Goal: Transaction & Acquisition: Purchase product/service

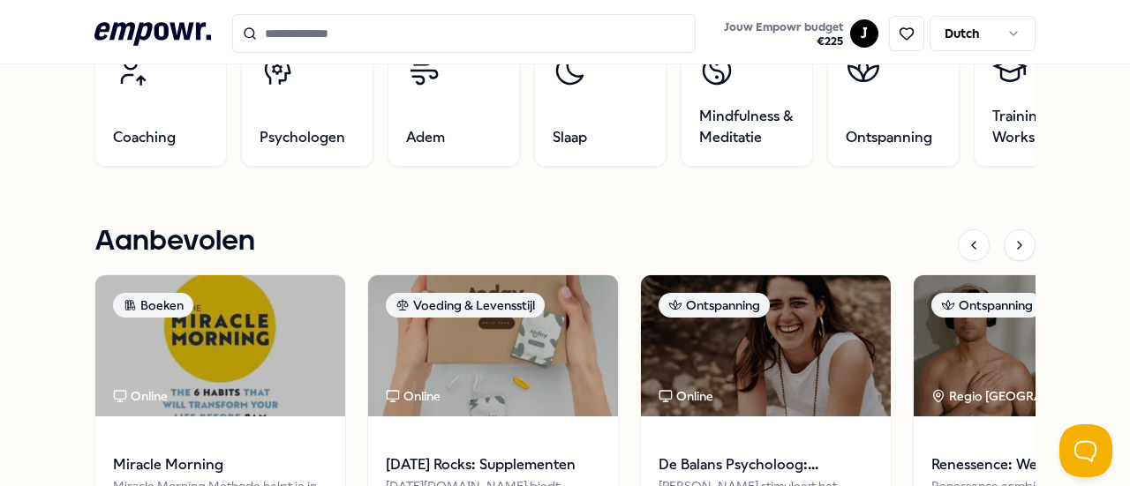
scroll to position [664, 0]
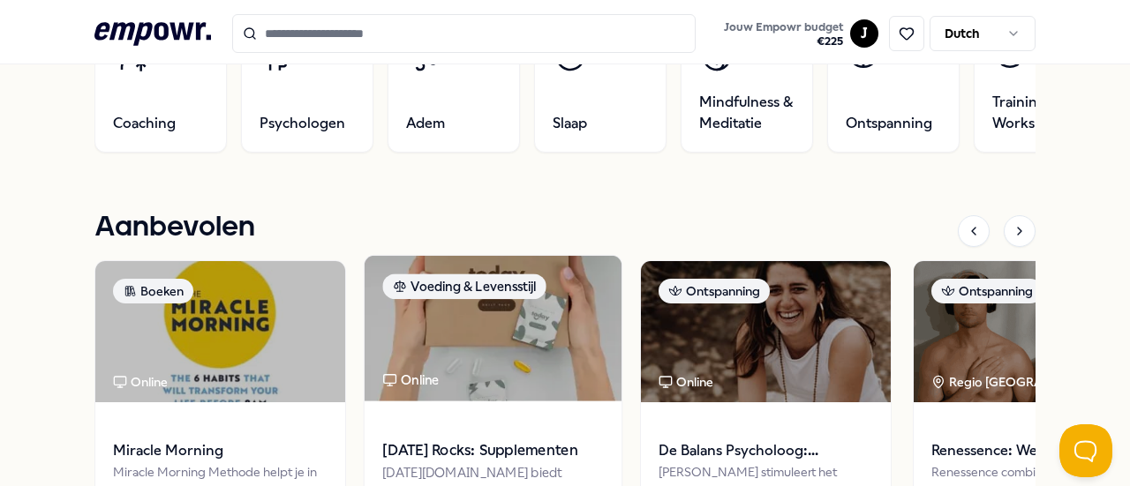
click at [545, 330] on img at bounding box center [492, 329] width 257 height 146
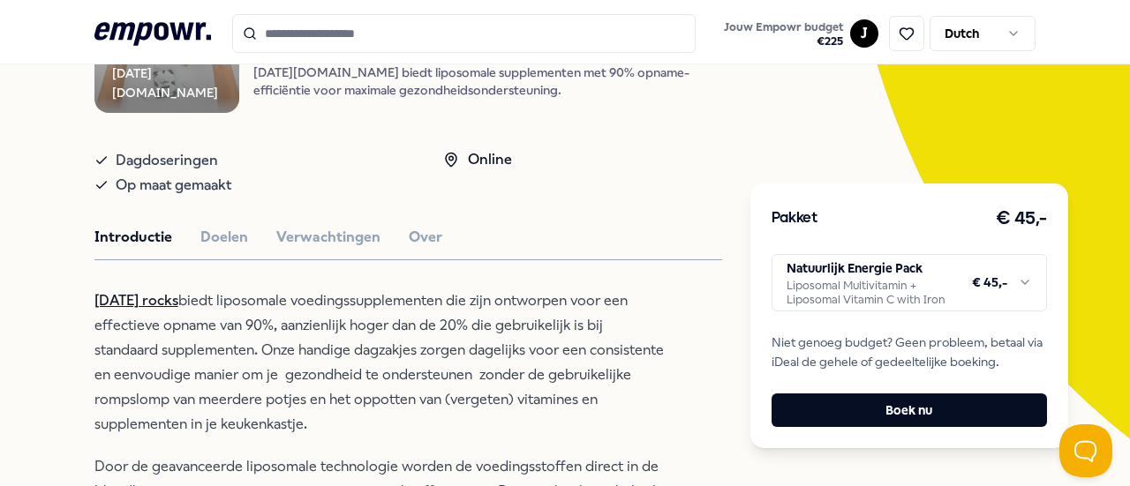
scroll to position [238, 0]
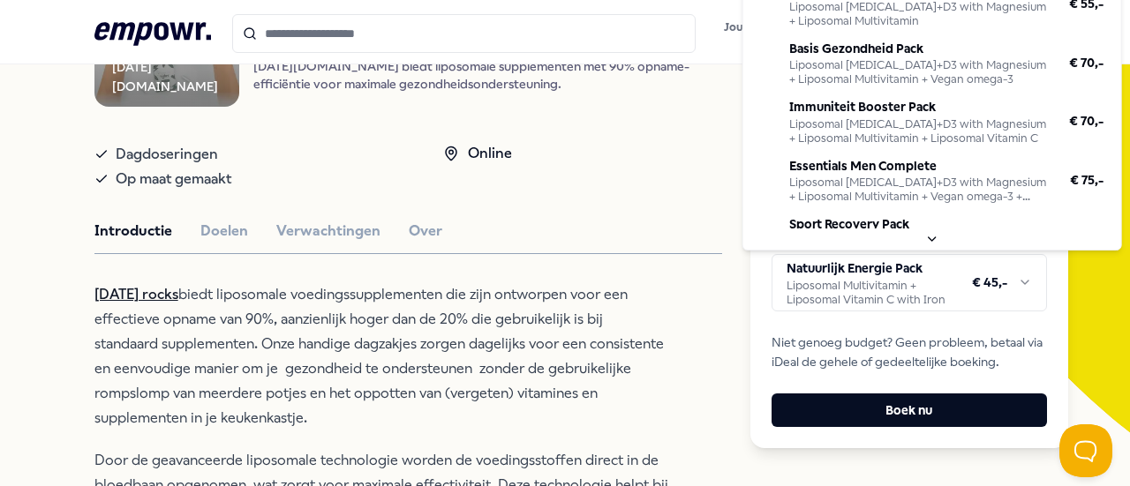
click at [1015, 289] on html ".empowr-logo_svg__cls-1{fill:#03032f} Jouw Empowr budget € 225 J Dutch Alle cat…" at bounding box center [565, 243] width 1130 height 486
drag, startPoint x: 1119, startPoint y: 139, endPoint x: 1120, endPoint y: 33, distance: 106.8
click at [1120, 33] on div "Natuurlijk Energie Pack Liposomal Multivitamin + Liposomal Vitamin C with Iron …" at bounding box center [932, 81] width 380 height 339
click at [1121, 15] on html ".empowr-logo_svg__cls-1{fill:#03032f} Jouw Empowr budget € 225 J Dutch Alle cat…" at bounding box center [565, 243] width 1130 height 486
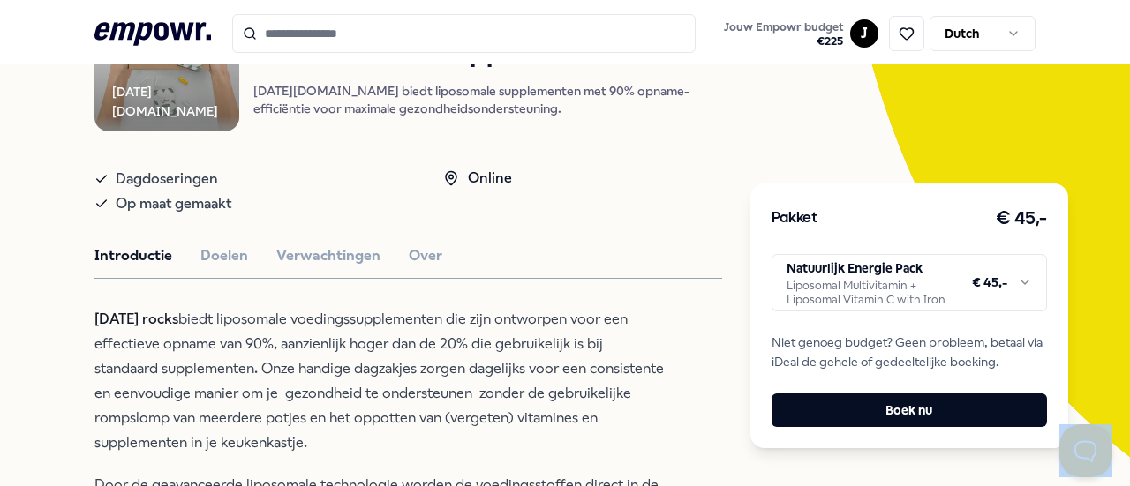
scroll to position [203, 0]
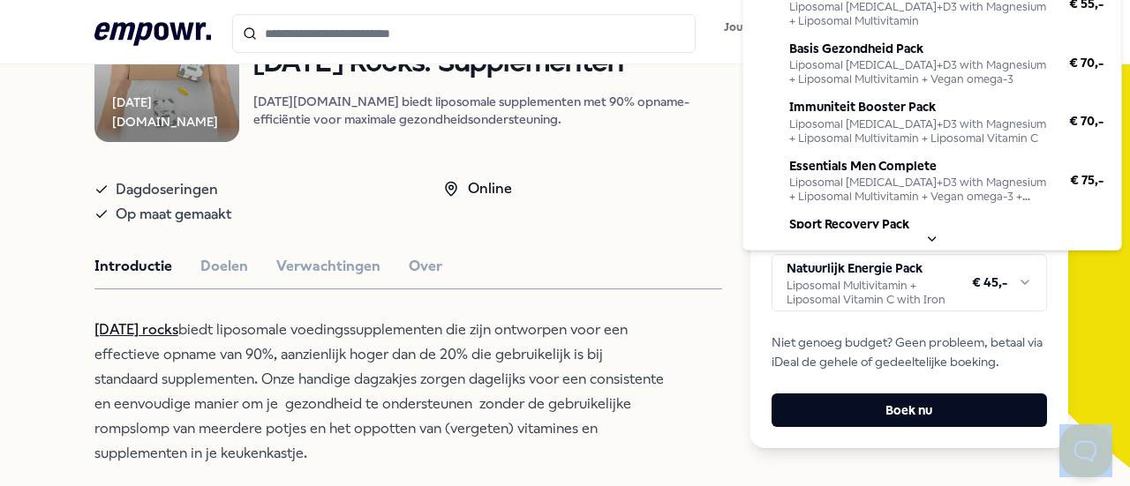
click at [1011, 281] on html ".empowr-logo_svg__cls-1{fill:#03032f} Jouw Empowr budget € 225 J Dutch Alle cat…" at bounding box center [565, 243] width 1130 height 486
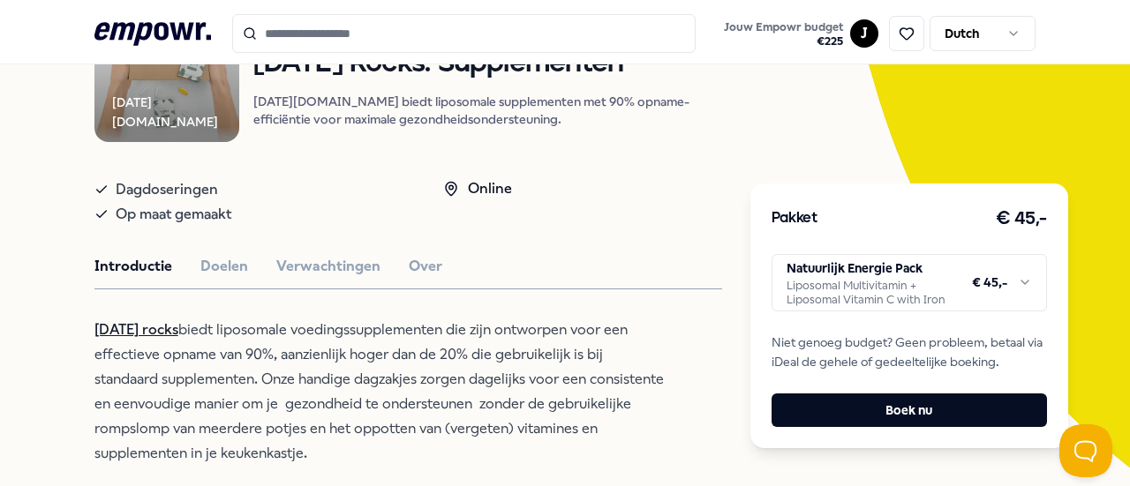
click at [671, 217] on html ".empowr-logo_svg__cls-1{fill:#03032f} Jouw Empowr budget € 225 J Dutch Alle cat…" at bounding box center [565, 243] width 1130 height 486
click at [1017, 282] on html ".empowr-logo_svg__cls-1{fill:#03032f} Jouw Empowr budget € 225 J Dutch Alle cat…" at bounding box center [565, 243] width 1130 height 486
click at [151, 338] on link "[DATE] rocks" at bounding box center [136, 329] width 84 height 17
click at [1014, 285] on html ".empowr-logo_svg__cls-1{fill:#03032f} Jouw Empowr budget € 225 J Dutch Alle cat…" at bounding box center [565, 243] width 1130 height 486
click at [1124, 118] on html ".empowr-logo_svg__cls-1{fill:#03032f} Jouw Empowr budget € 225 J Dutch Alle cat…" at bounding box center [565, 243] width 1130 height 486
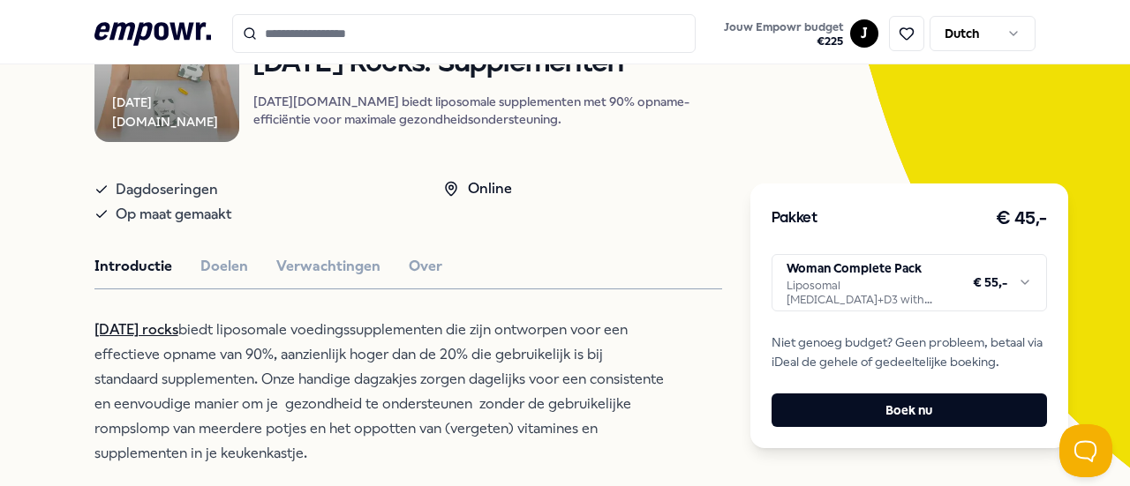
click at [1015, 278] on html ".empowr-logo_svg__cls-1{fill:#03032f} Jouw Empowr budget € 225 J Dutch Alle cat…" at bounding box center [565, 243] width 1130 height 486
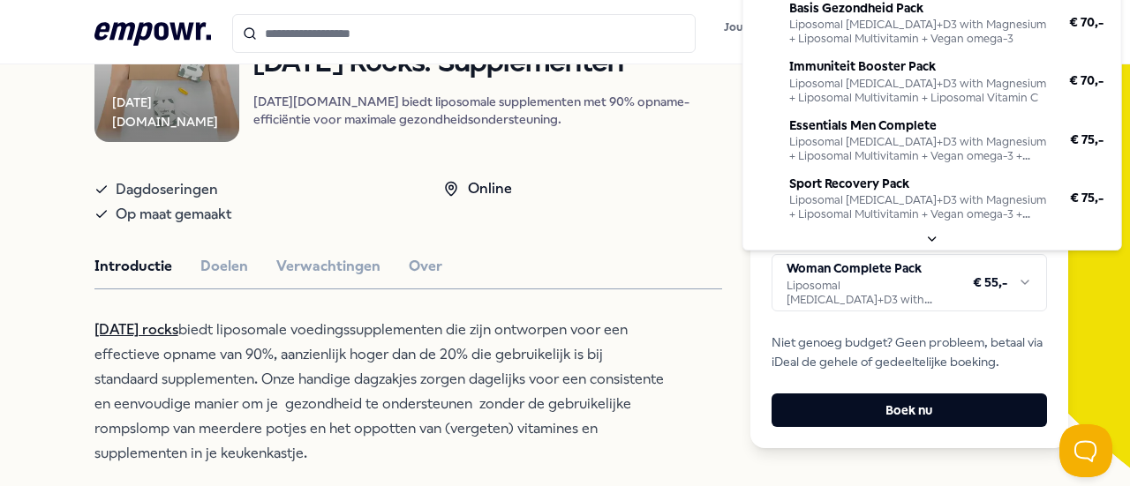
scroll to position [0, 0]
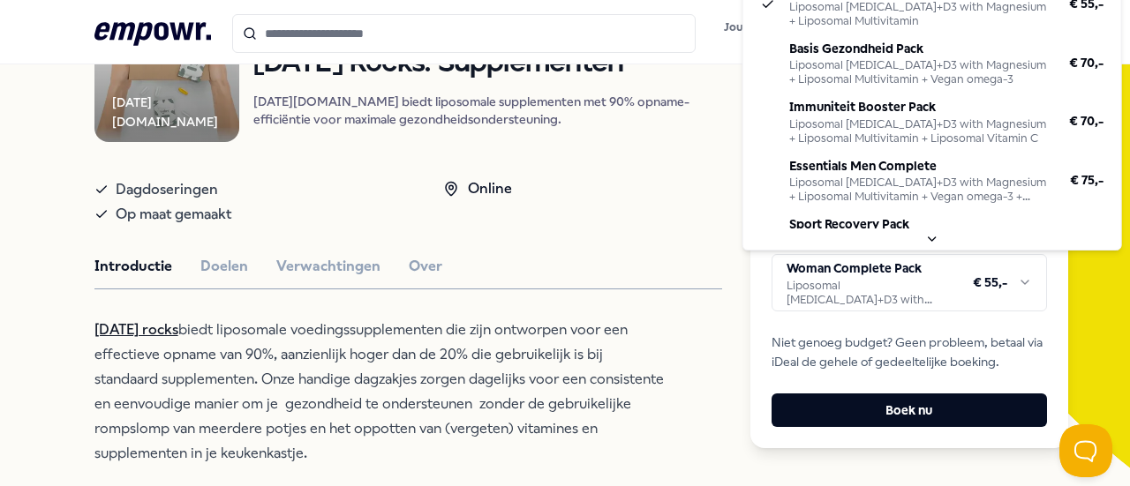
click at [1011, 282] on html ".empowr-logo_svg__cls-1{fill:#03032f} Jouw Empowr budget € 225 J Dutch Alle cat…" at bounding box center [565, 243] width 1130 height 486
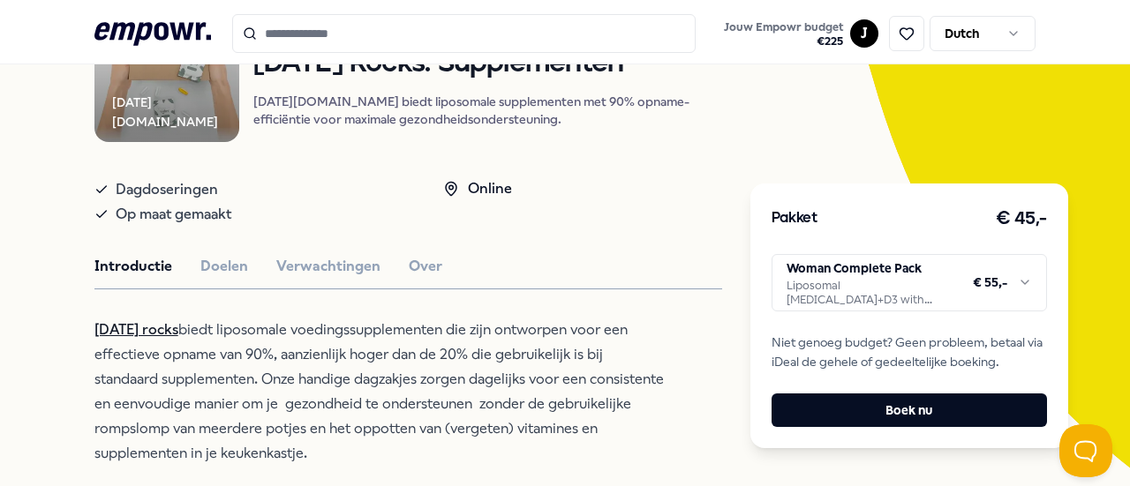
click at [1123, 123] on html ".empowr-logo_svg__cls-1{fill:#03032f} Jouw Empowr budget € 225 J Dutch Alle cat…" at bounding box center [565, 243] width 1130 height 486
click at [1016, 281] on html ".empowr-logo_svg__cls-1{fill:#03032f} Jouw Empowr budget € 225 J Dutch Alle cat…" at bounding box center [565, 243] width 1130 height 486
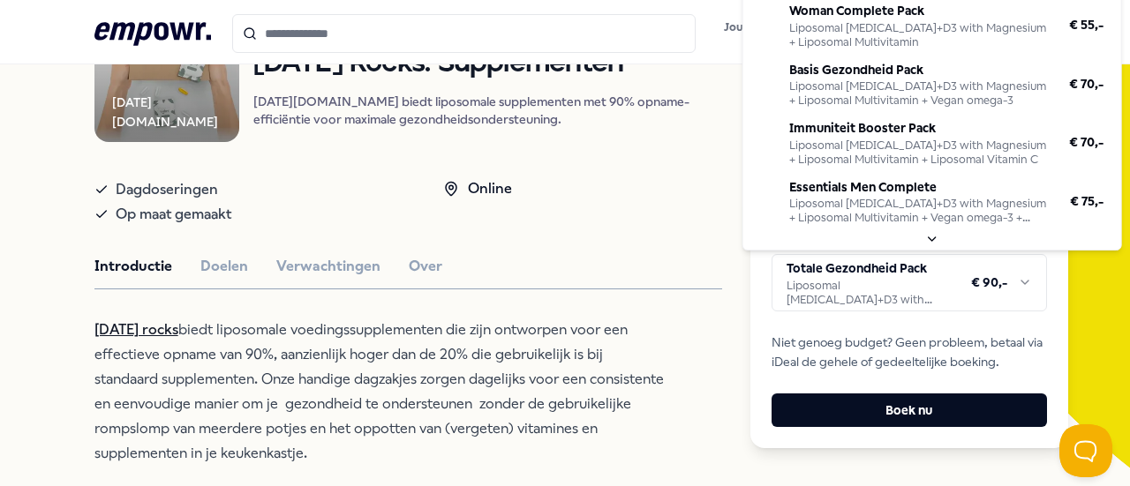
scroll to position [118, 0]
click at [1015, 287] on html ".empowr-logo_svg__cls-1{fill:#03032f} Jouw Empowr budget € 225 J Dutch Alle cat…" at bounding box center [565, 243] width 1130 height 486
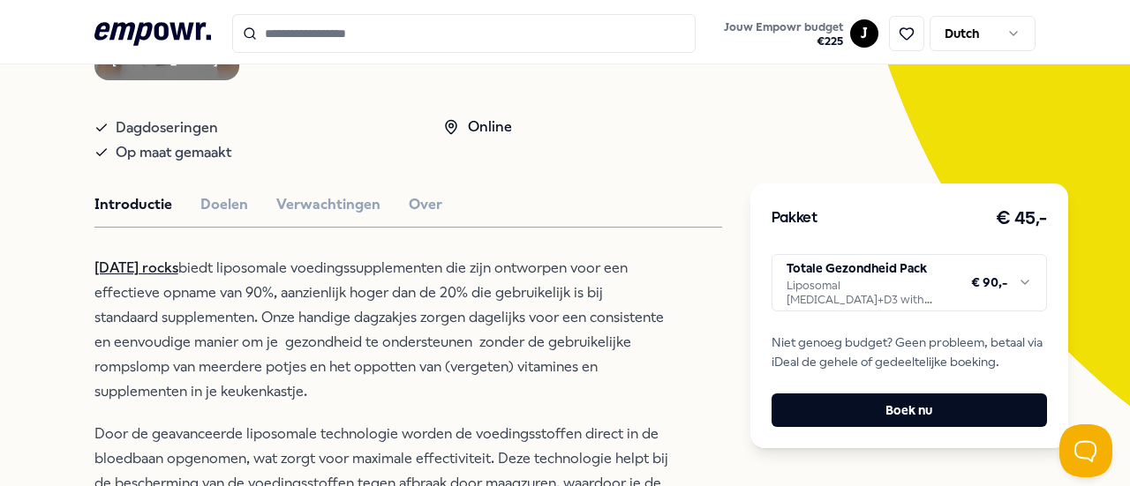
scroll to position [267, 0]
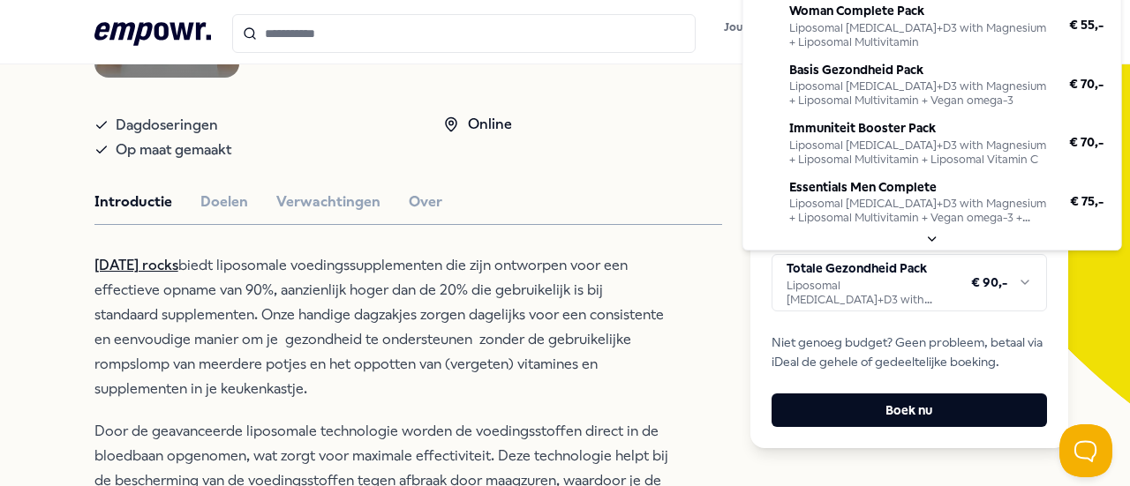
click at [1018, 282] on html ".empowr-logo_svg__cls-1{fill:#03032f} Jouw Empowr budget € 225 J Dutch Alle cat…" at bounding box center [565, 243] width 1130 height 486
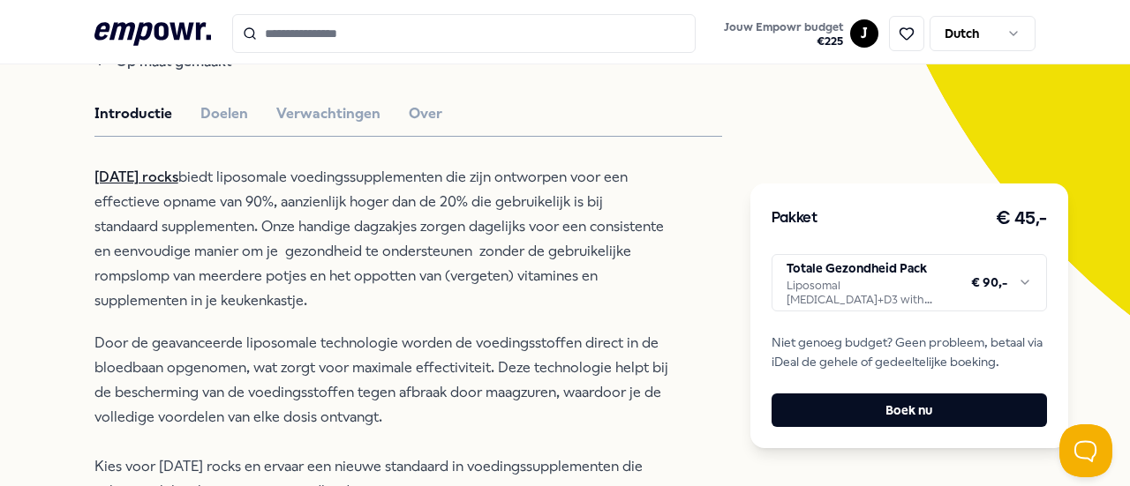
scroll to position [359, 0]
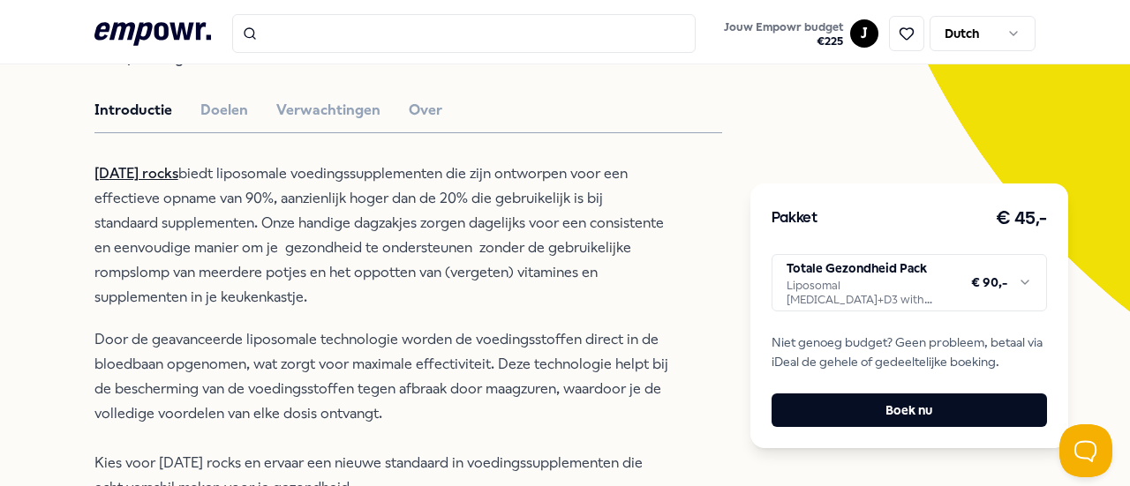
click at [888, 281] on html ".empowr-logo_svg__cls-1{fill:#03032f} Jouw Empowr budget € 225 J Dutch Alle cat…" at bounding box center [565, 243] width 1130 height 486
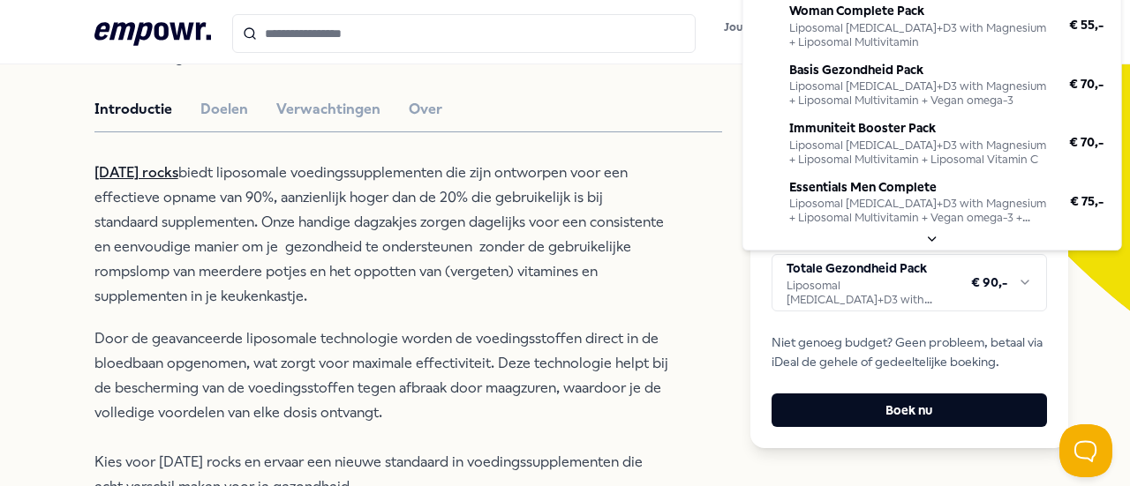
click at [907, 303] on html ".empowr-logo_svg__cls-1{fill:#03032f} Jouw Empowr budget € 225 J Dutch Alle cat…" at bounding box center [565, 243] width 1130 height 486
click at [1015, 283] on html ".empowr-logo_svg__cls-1{fill:#03032f} Jouw Empowr budget € 225 J Dutch Alle cat…" at bounding box center [565, 243] width 1130 height 486
click at [1018, 285] on html ".empowr-logo_svg__cls-1{fill:#03032f} Jouw Empowr budget € 225 J Dutch Alle cat…" at bounding box center [565, 243] width 1130 height 486
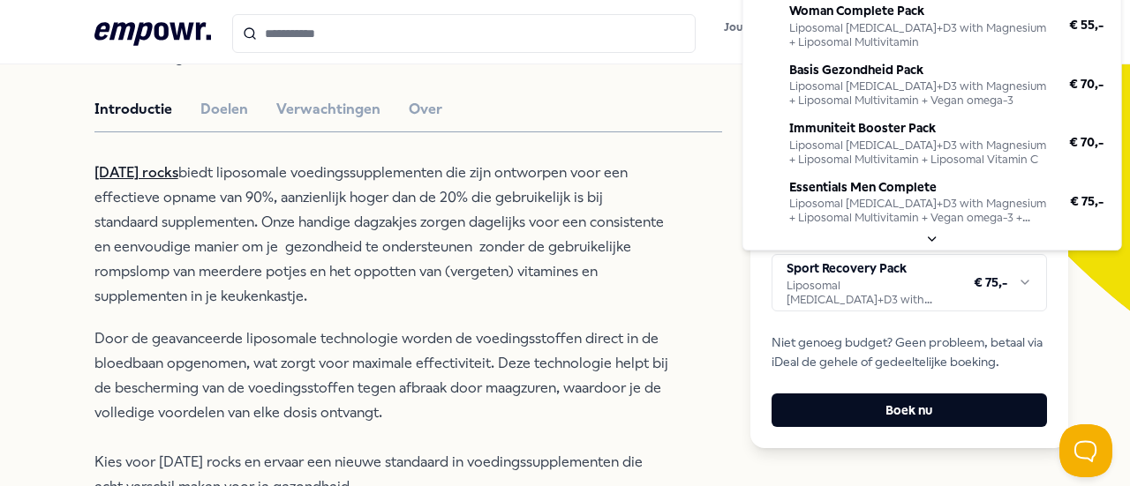
scroll to position [60, 0]
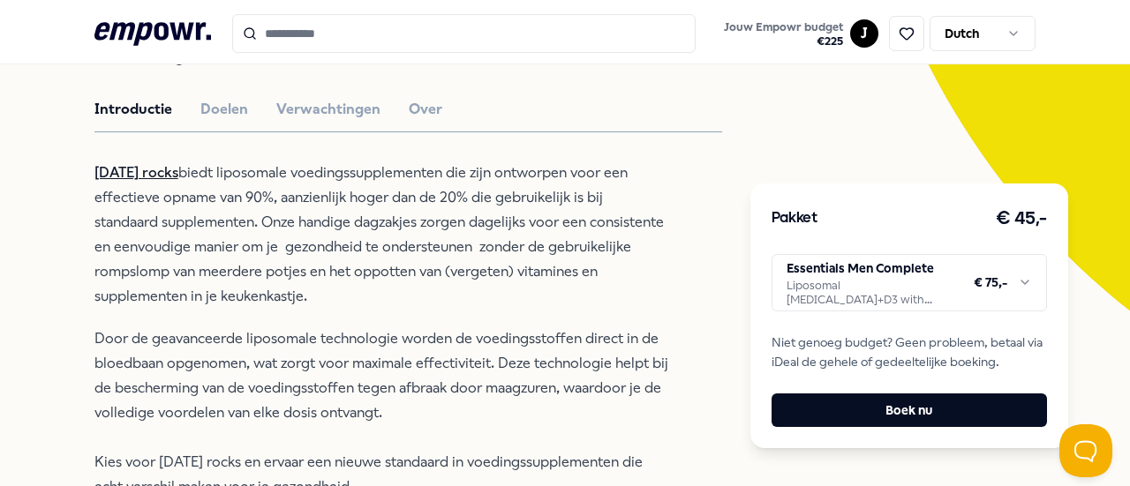
click at [1012, 282] on html ".empowr-logo_svg__cls-1{fill:#03032f} Jouw Empowr budget € 225 J Dutch Alle cat…" at bounding box center [565, 243] width 1130 height 486
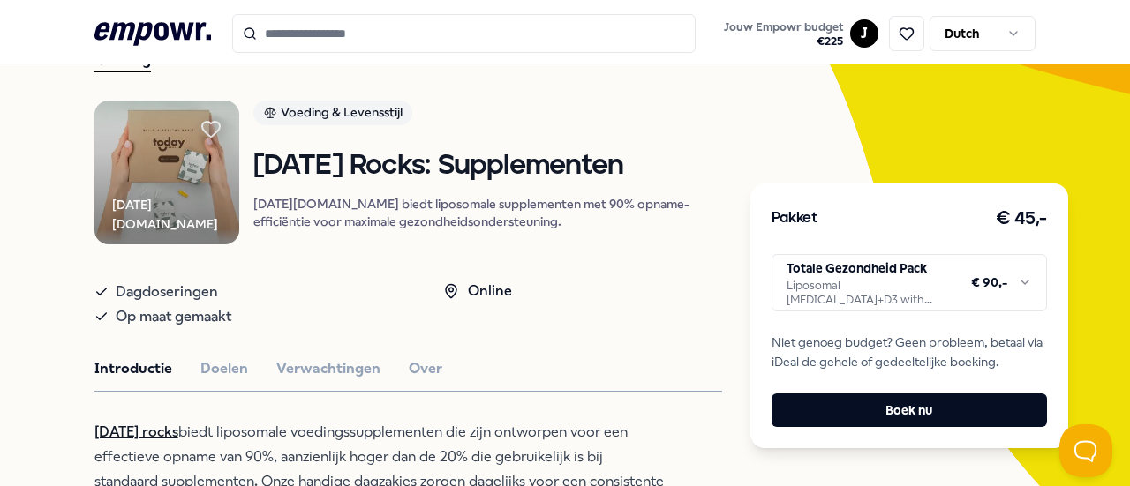
scroll to position [128, 0]
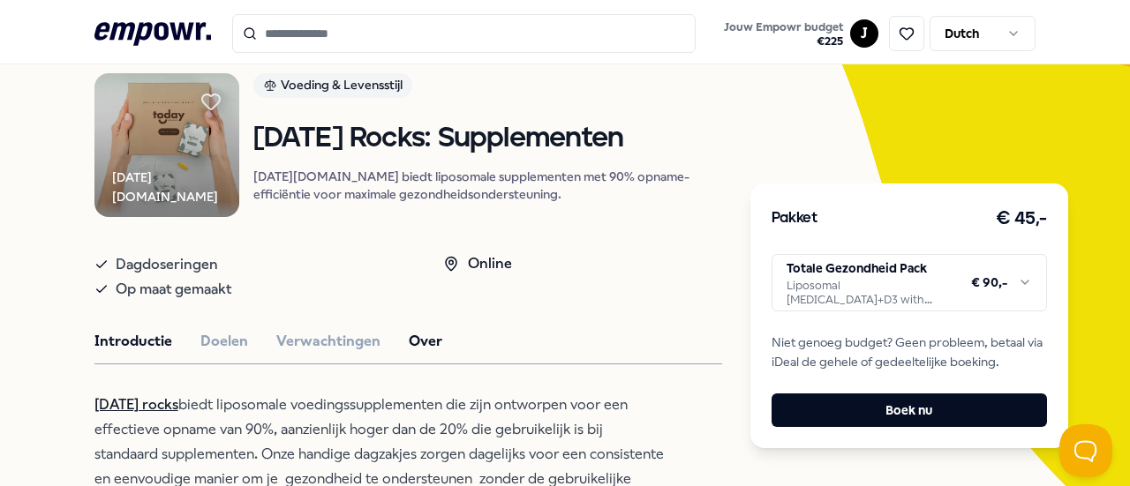
click at [410, 352] on button "Over" at bounding box center [426, 341] width 34 height 23
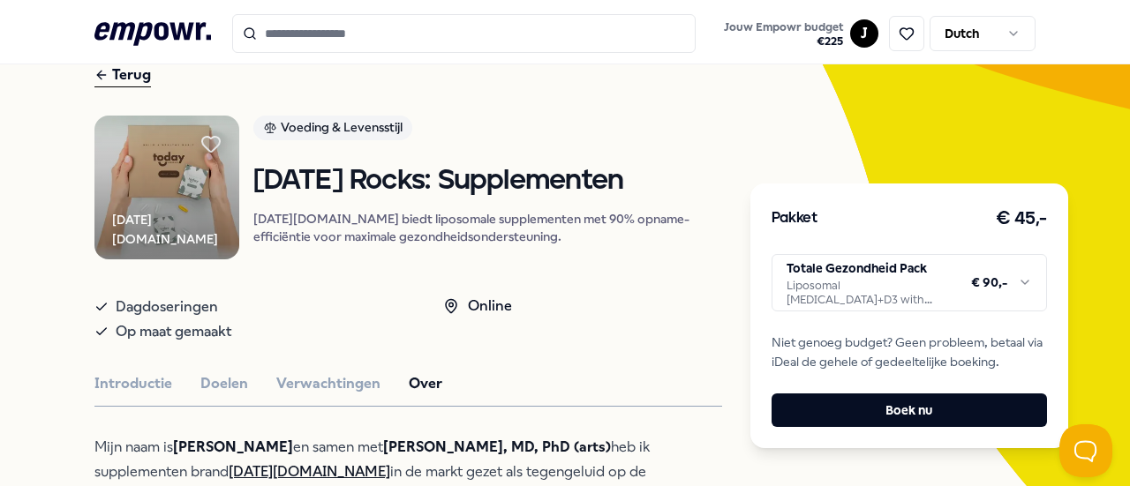
scroll to position [94, 0]
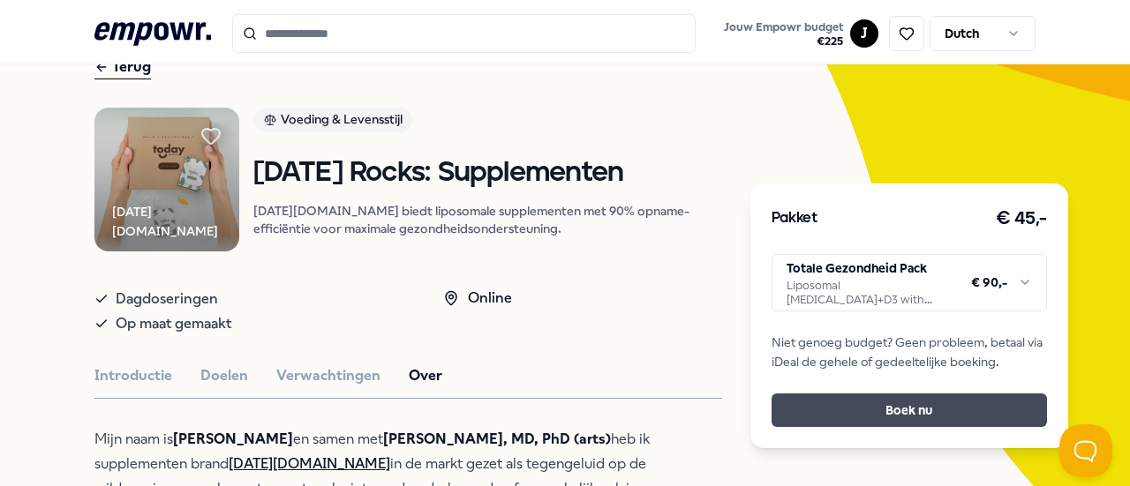
click at [924, 409] on button "Boek nu" at bounding box center [908, 411] width 275 height 34
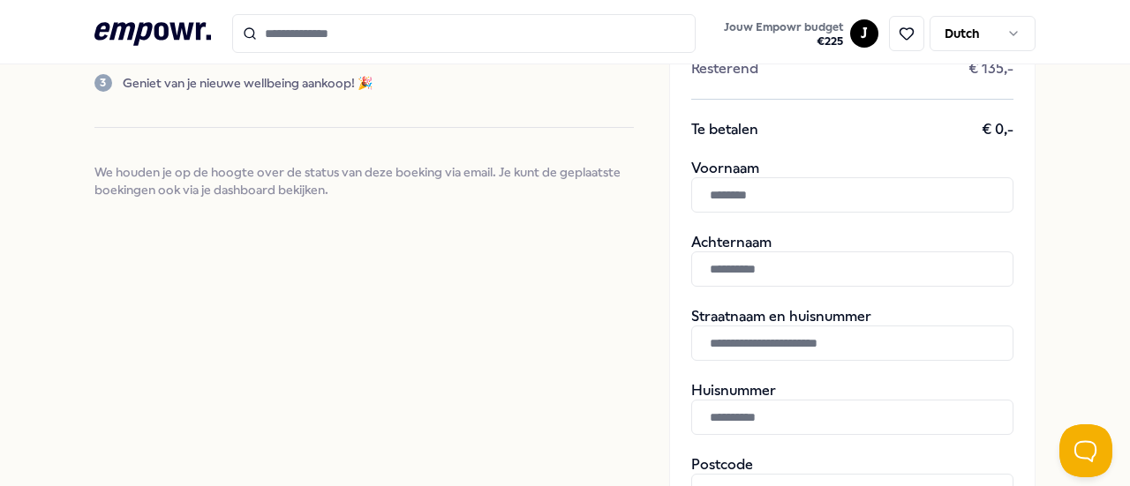
scroll to position [309, 0]
click at [803, 195] on input "text" at bounding box center [852, 193] width 322 height 35
type input "****"
type input "*****"
type input "**********"
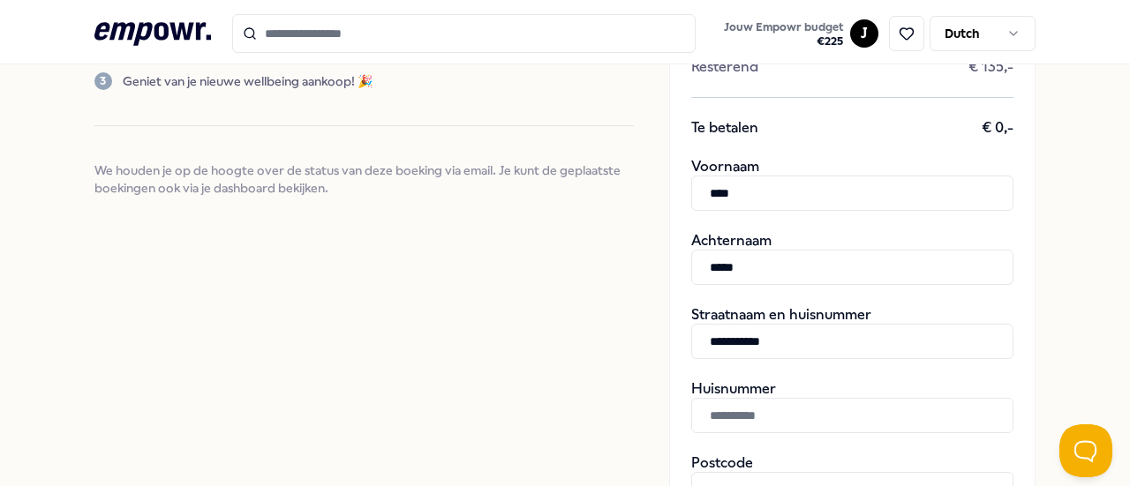
type input "**"
type input "*******"
type input "**********"
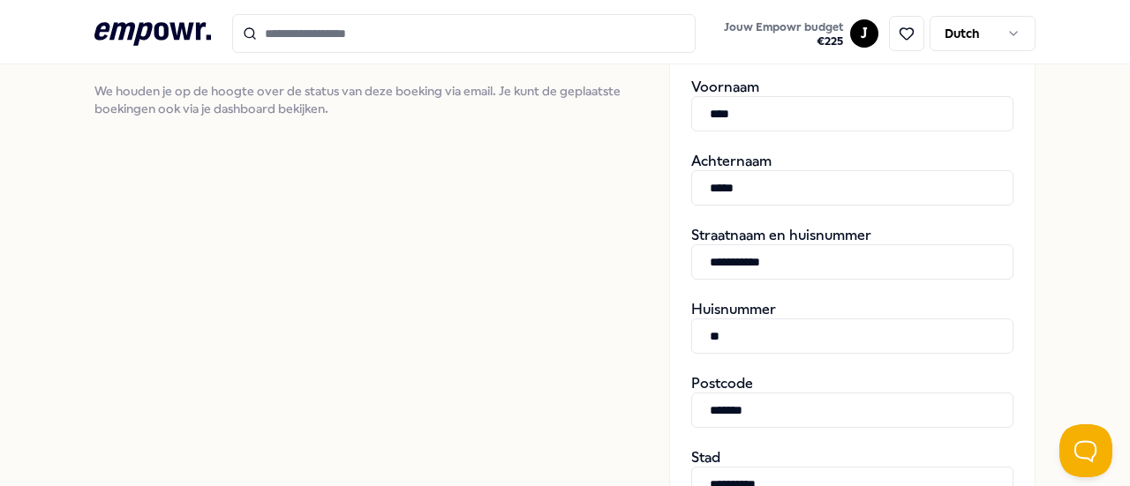
scroll to position [400, 0]
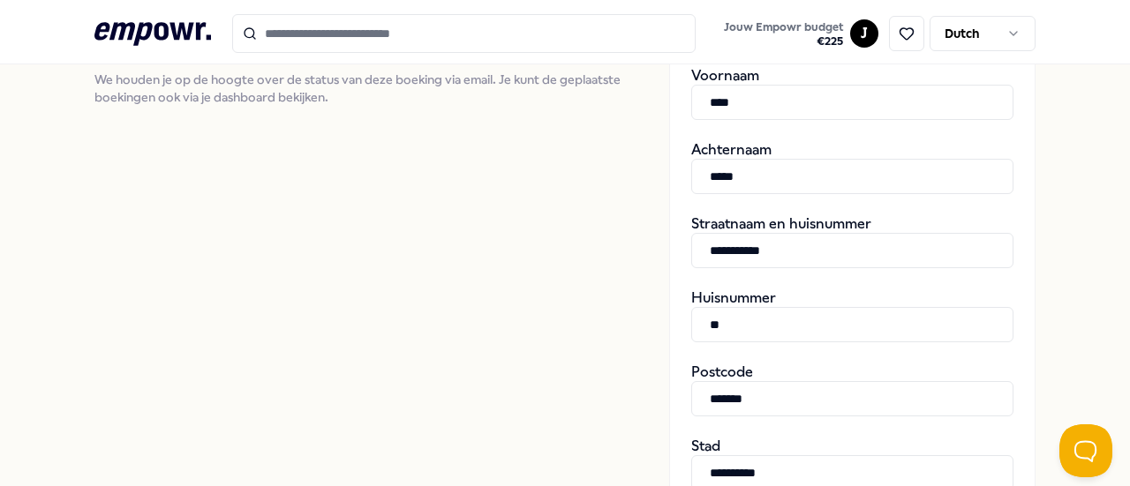
click at [693, 250] on input "**********" at bounding box center [852, 250] width 322 height 35
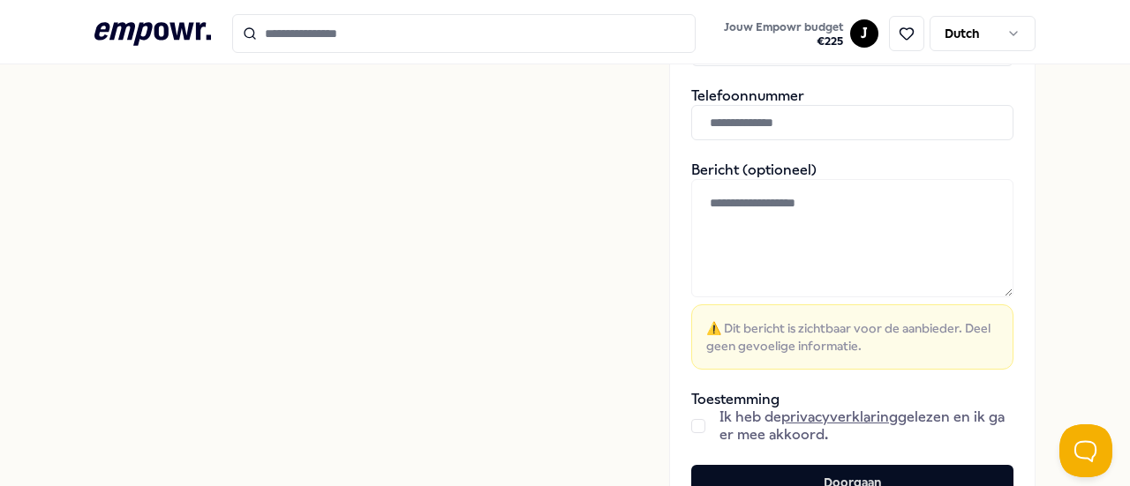
scroll to position [810, 0]
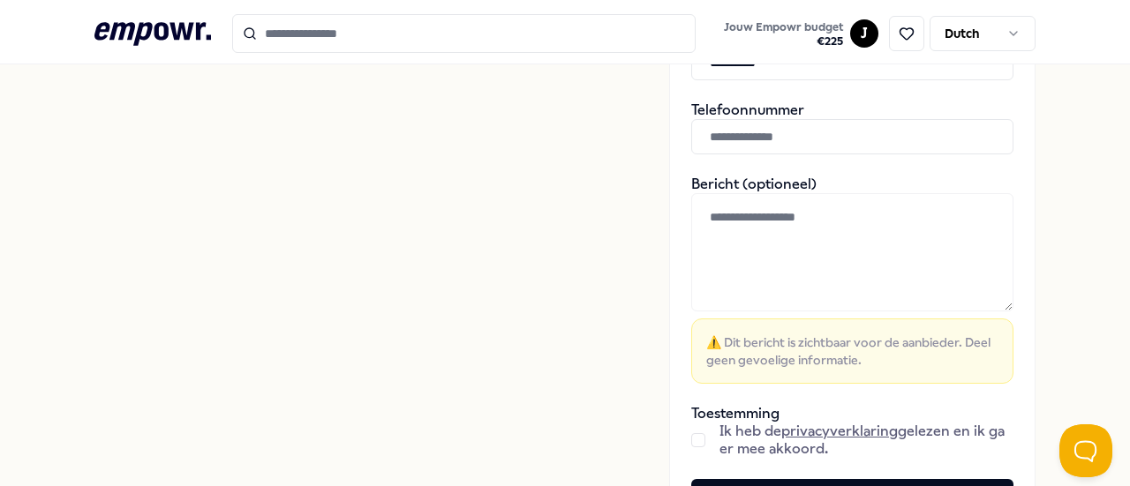
click at [733, 136] on input "text" at bounding box center [852, 136] width 322 height 35
type input "**********"
click at [691, 435] on button "button" at bounding box center [698, 440] width 14 height 14
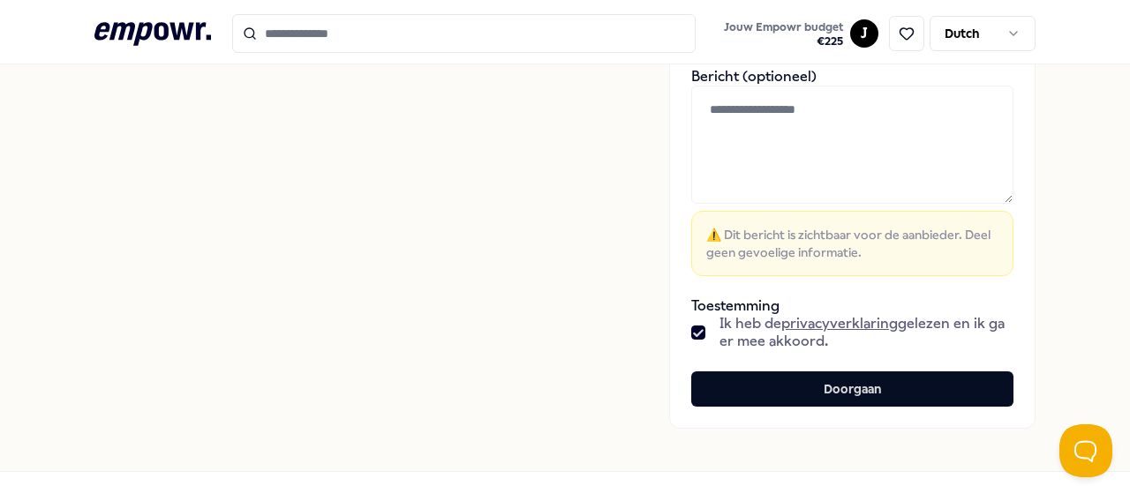
scroll to position [922, 0]
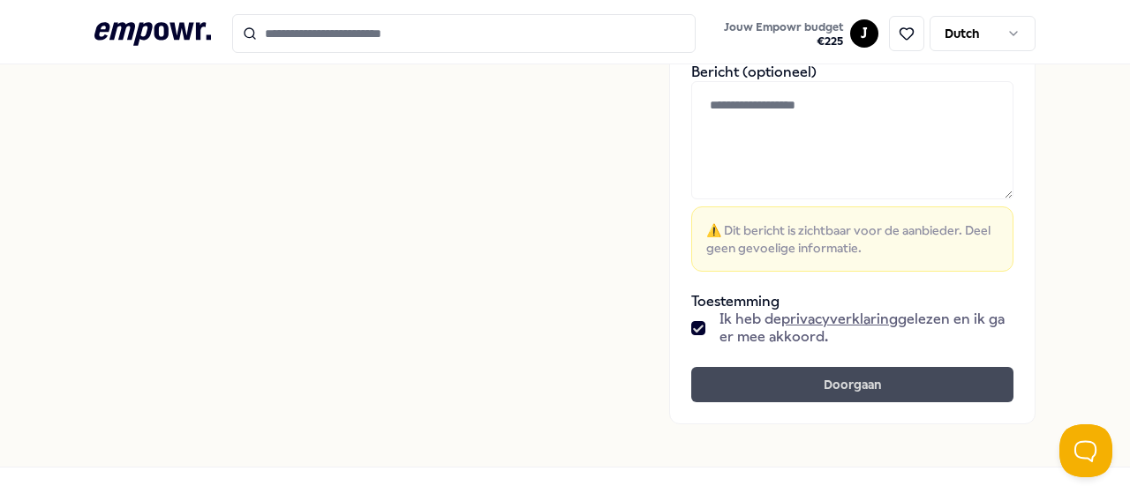
click at [846, 391] on button "Doorgaan" at bounding box center [852, 384] width 322 height 35
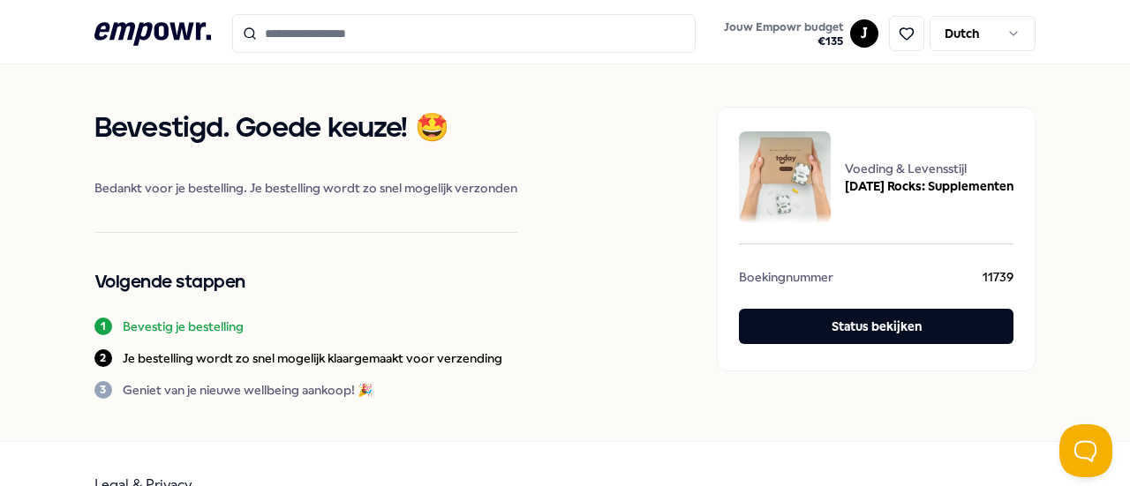
click at [509, 137] on h1 "Bevestigd. Goede keuze! 🤩" at bounding box center [305, 129] width 423 height 44
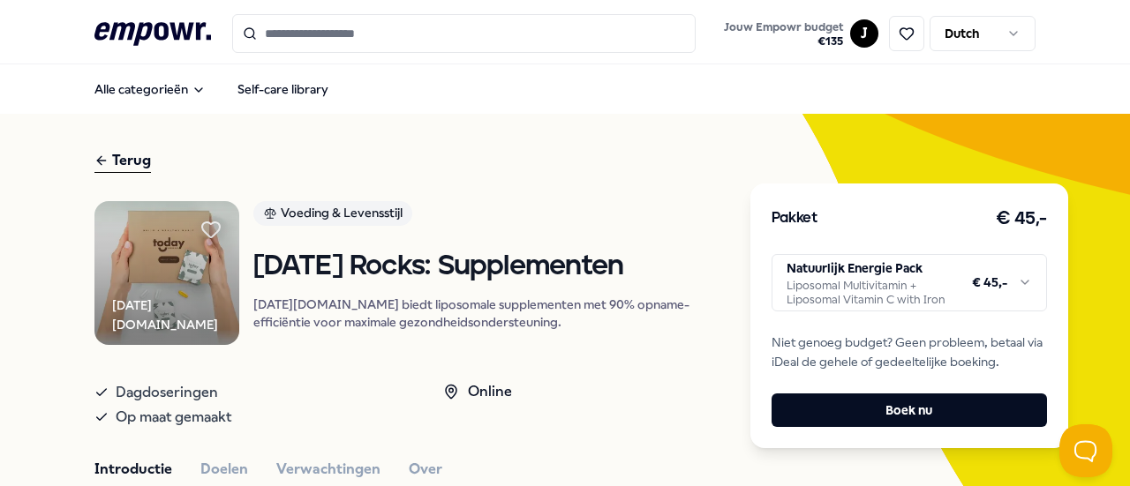
click at [1017, 282] on html ".empowr-logo_svg__cls-1{fill:#03032f} Jouw Empowr budget € 135 J Dutch Alle cat…" at bounding box center [565, 243] width 1130 height 486
drag, startPoint x: 1122, startPoint y: 63, endPoint x: 1124, endPoint y: 73, distance: 10.7
click at [1124, 73] on html ".empowr-logo_svg__cls-1{fill:#03032f} Jouw Empowr budget € 135 J Dutch Alle cat…" at bounding box center [565, 243] width 1130 height 486
click at [1019, 285] on html ".empowr-logo_svg__cls-1{fill:#03032f} Jouw Empowr budget € 135 J Dutch Alle cat…" at bounding box center [565, 243] width 1130 height 486
